Goal: Information Seeking & Learning: Learn about a topic

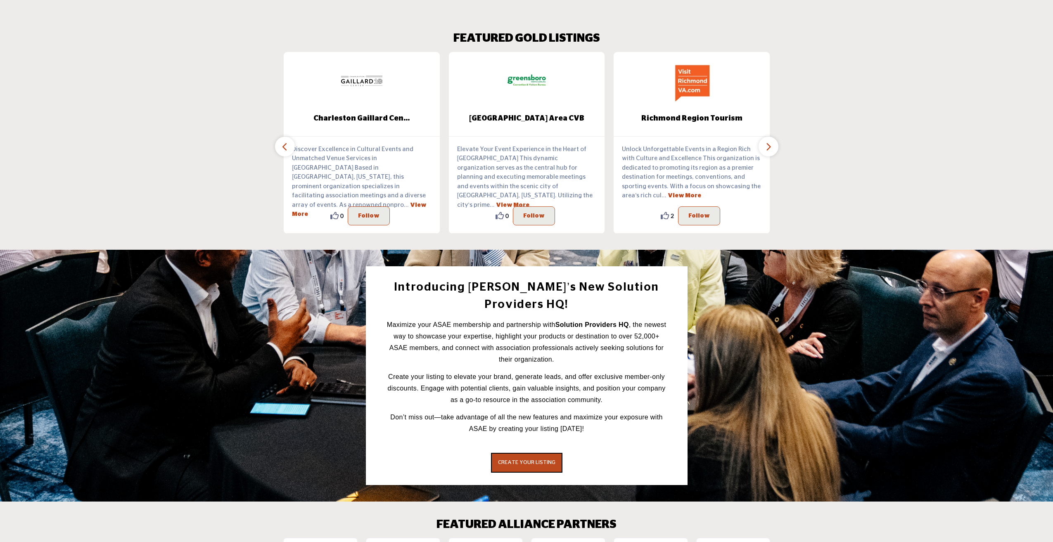
scroll to position [1036, 0]
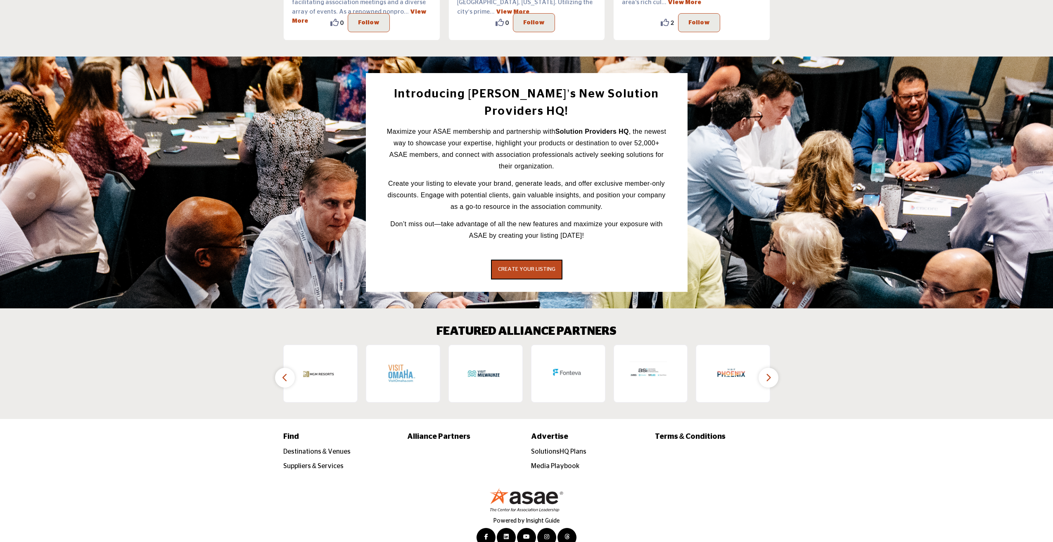
click at [770, 372] on icon "button" at bounding box center [768, 377] width 7 height 10
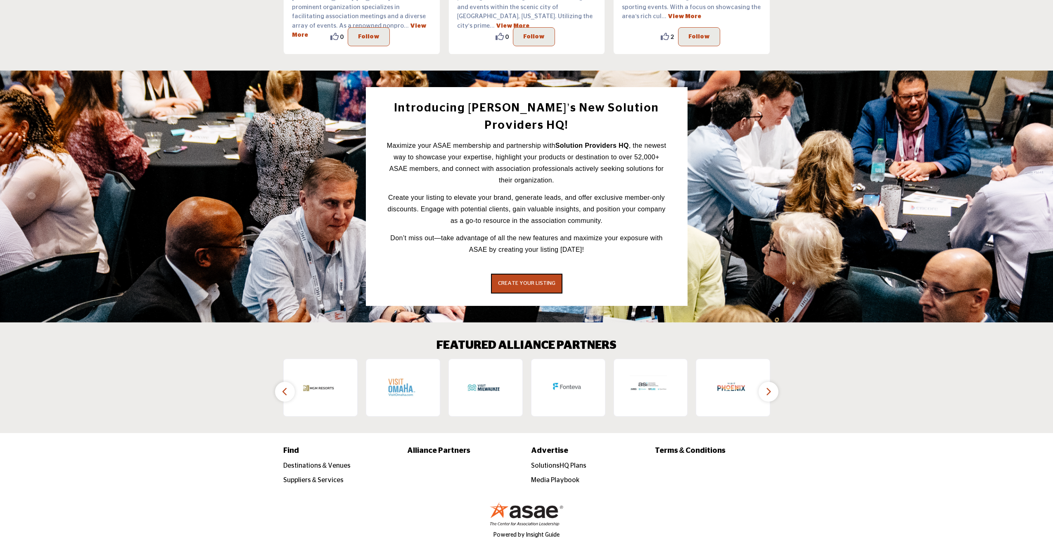
scroll to position [1020, 0]
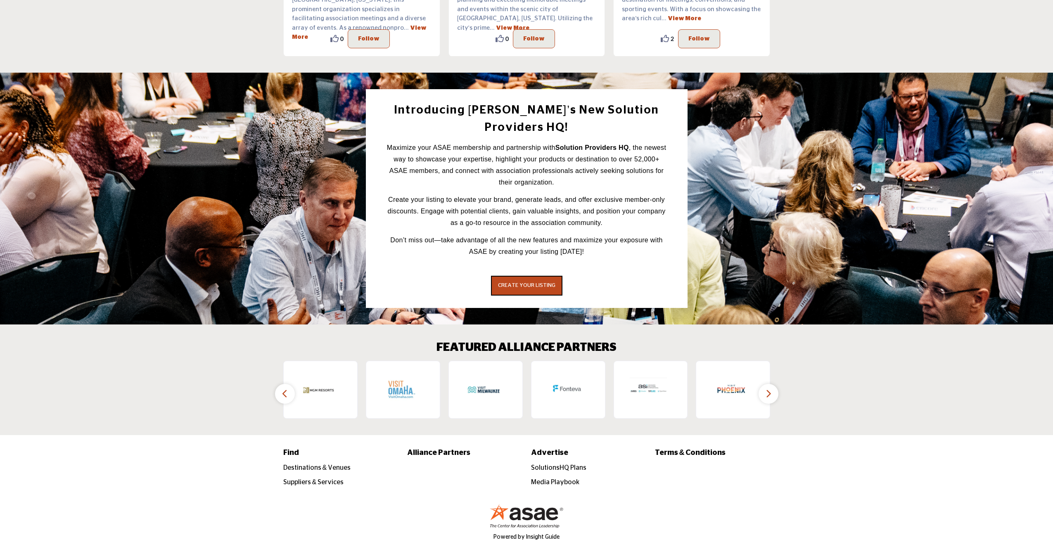
click at [290, 384] on button "button" at bounding box center [285, 394] width 20 height 20
click at [288, 384] on button "button" at bounding box center [285, 394] width 20 height 20
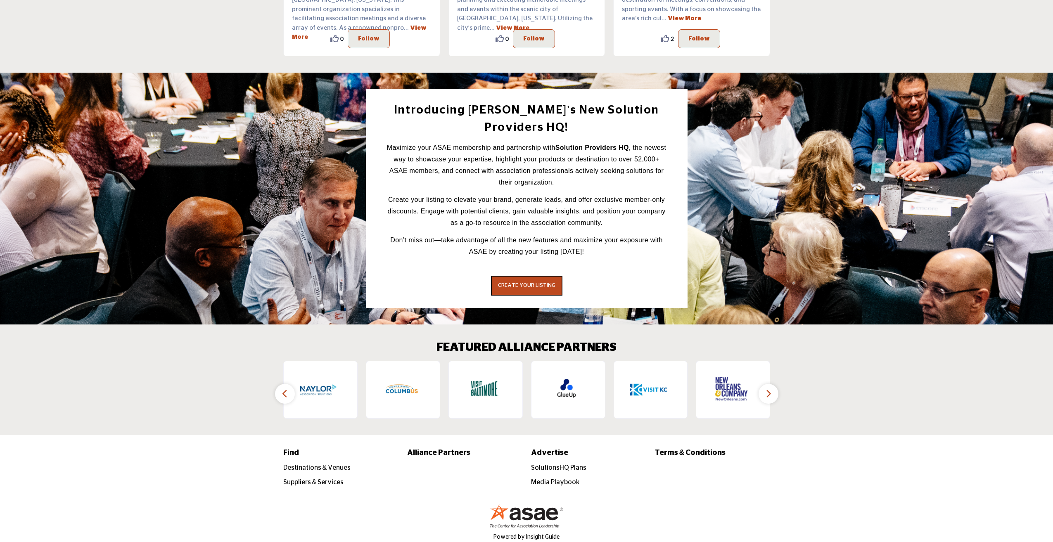
click at [288, 384] on button "button" at bounding box center [285, 394] width 20 height 20
click at [285, 389] on icon "button" at bounding box center [285, 394] width 7 height 10
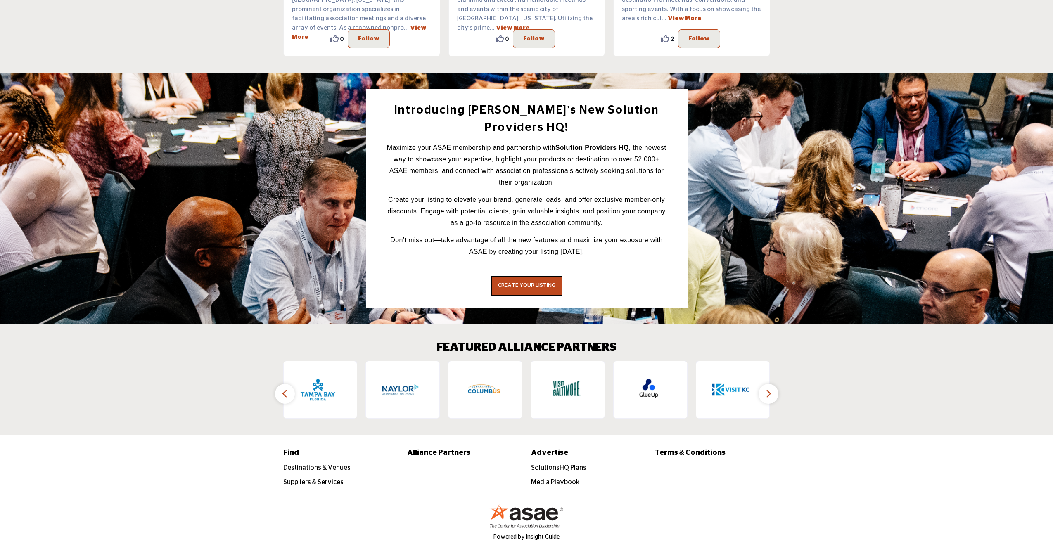
click at [285, 389] on icon "button" at bounding box center [285, 394] width 7 height 10
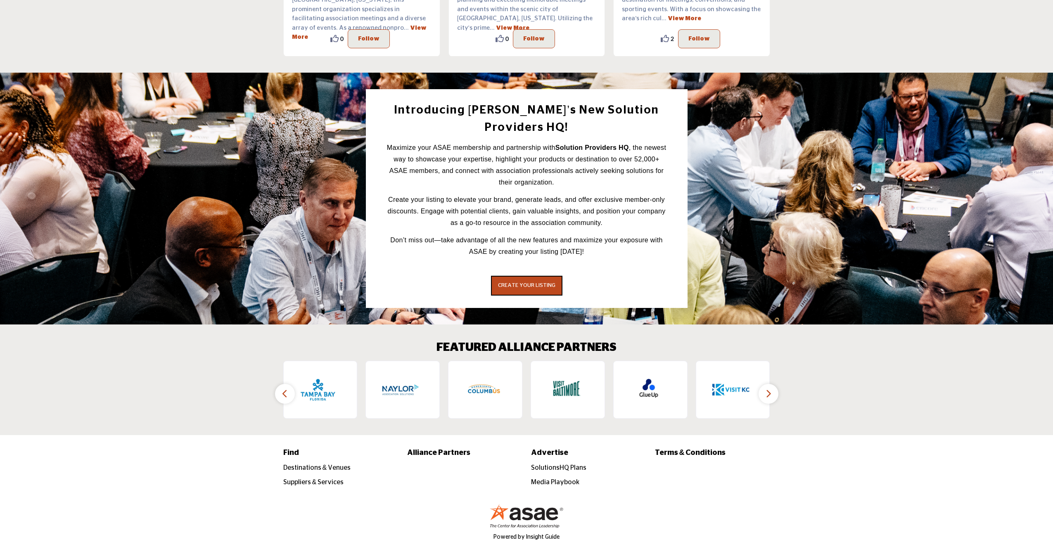
click at [285, 389] on icon "button" at bounding box center [285, 394] width 7 height 10
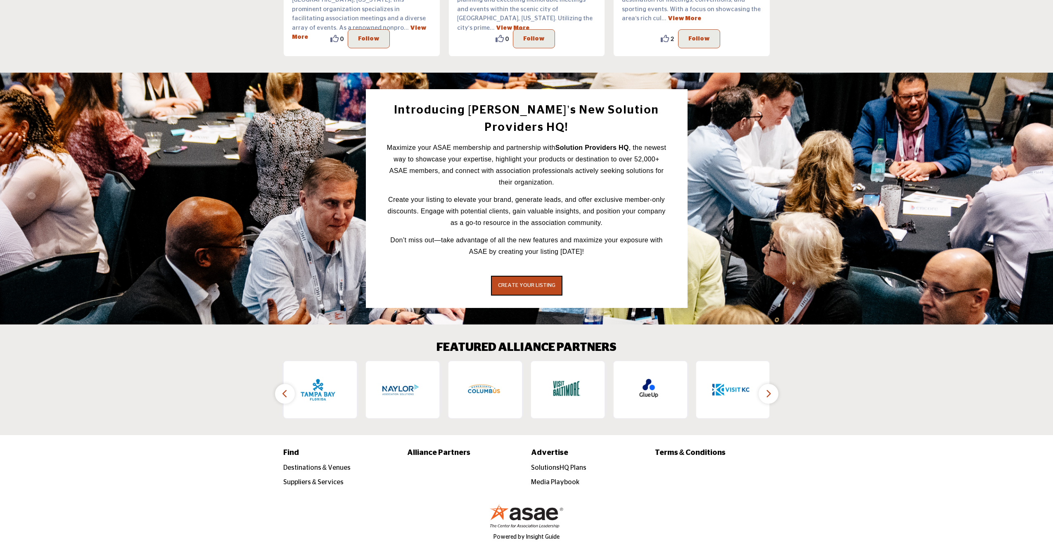
click at [285, 389] on icon "button" at bounding box center [285, 394] width 7 height 10
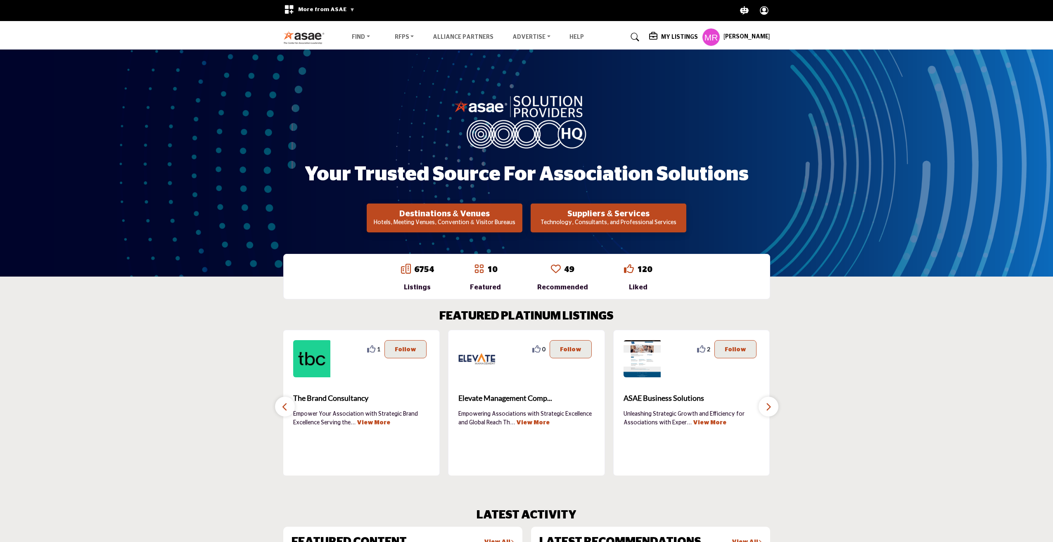
scroll to position [0, 0]
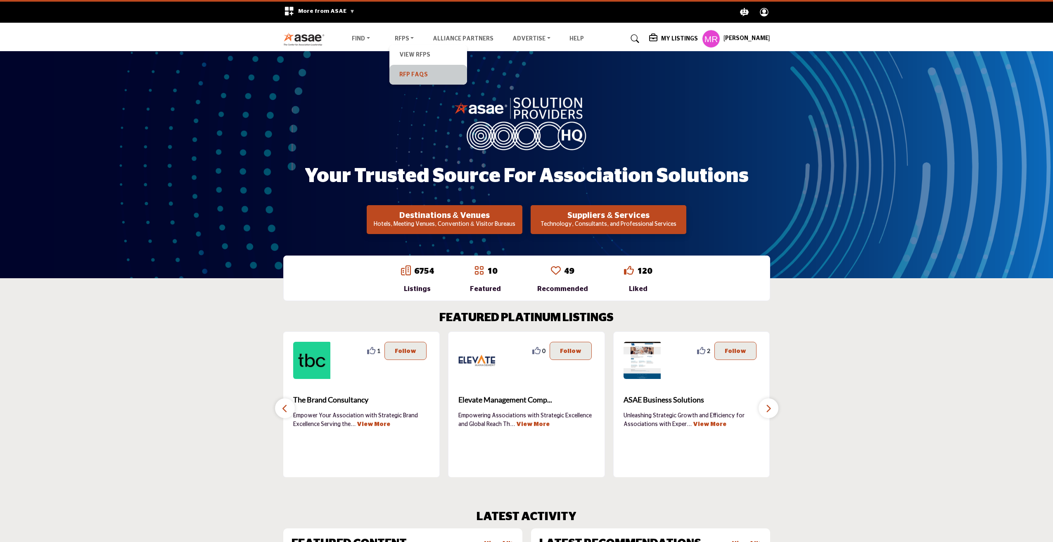
click at [415, 72] on link "RFP FAQs" at bounding box center [427, 75] width 69 height 12
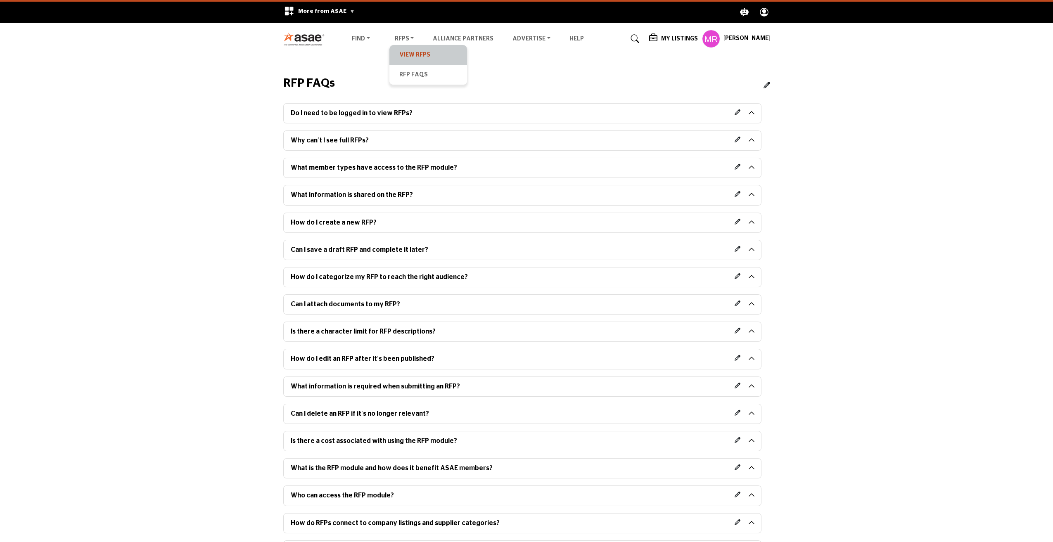
click at [405, 54] on link "View RFPs" at bounding box center [427, 55] width 69 height 12
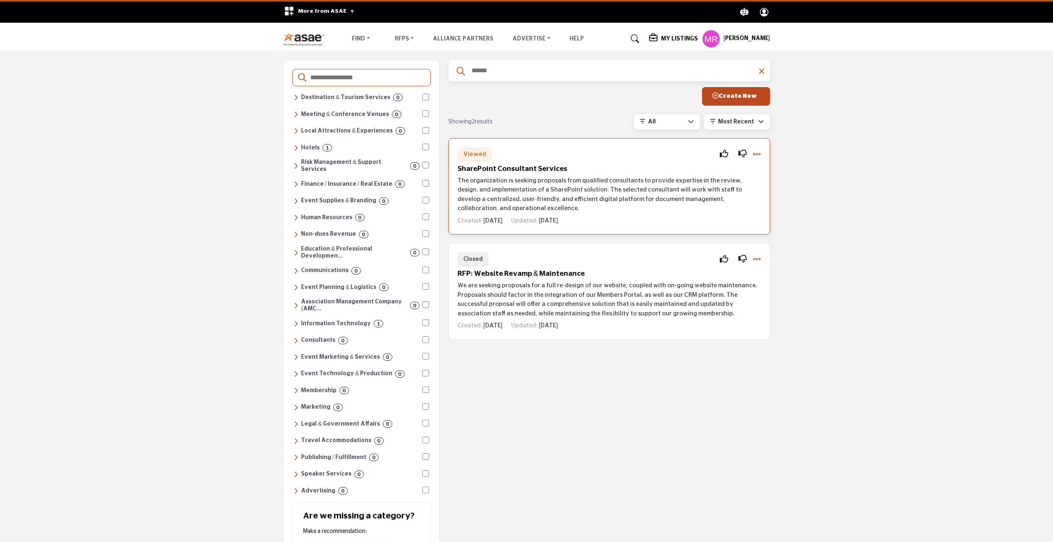
click at [507, 168] on h5 "SharePoint Consultant Services" at bounding box center [608, 169] width 303 height 9
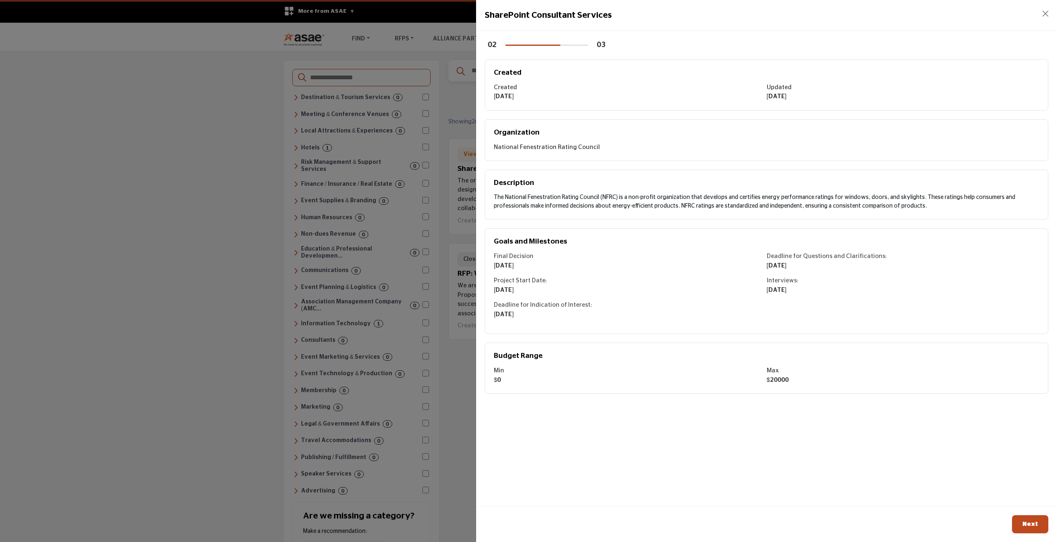
click at [903, 289] on div "09/10/25" at bounding box center [903, 290] width 273 height 9
click at [1031, 524] on span "Next" at bounding box center [1030, 524] width 16 height 6
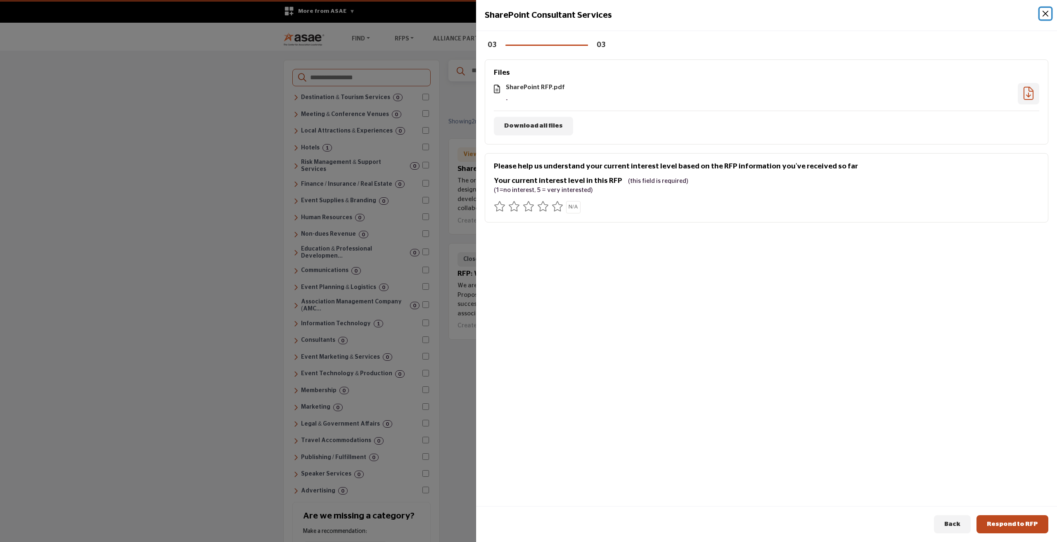
click at [1046, 16] on button "Close" at bounding box center [1046, 14] width 12 height 12
